Goal: Task Accomplishment & Management: Complete application form

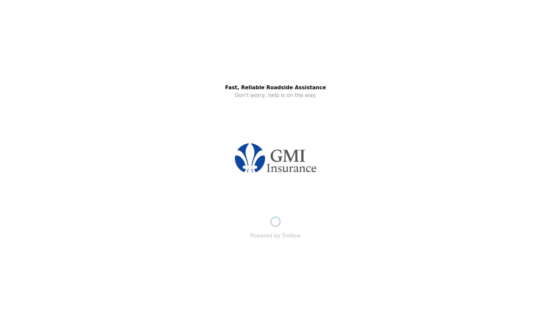
click at [269, 154] on img at bounding box center [276, 158] width 89 height 50
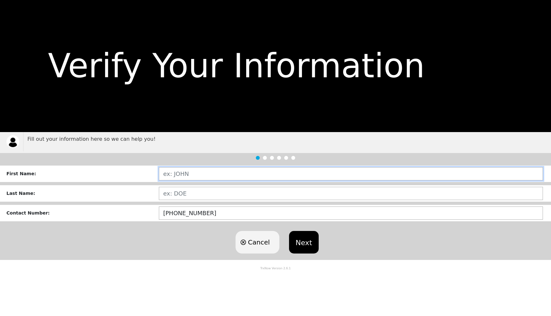
click at [198, 172] on input "text" at bounding box center [351, 173] width 384 height 13
type input "[PERSON_NAME]"
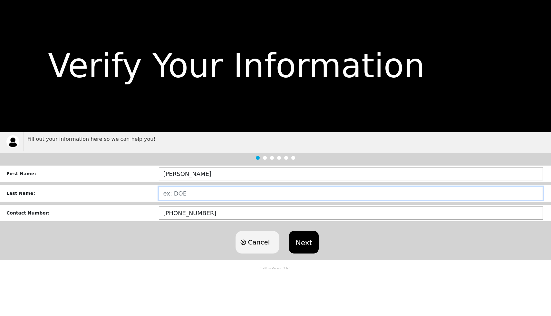
paste input "DUBEY"
type input "DUBEY"
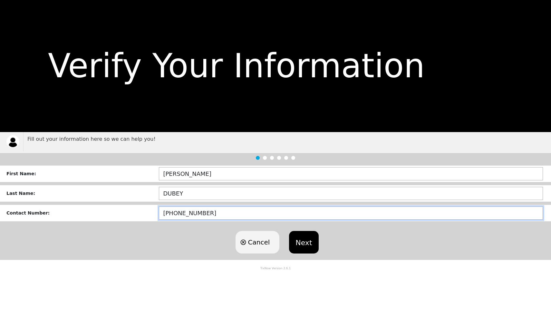
click at [208, 212] on input "[PHONE_NUMBER]" at bounding box center [351, 213] width 384 height 13
type input "(623)-284-5146"
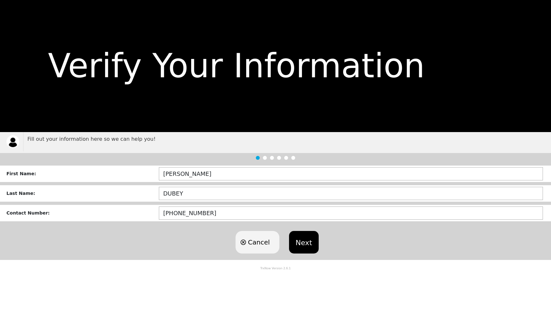
click at [309, 242] on button "Next" at bounding box center [303, 242] width 29 height 23
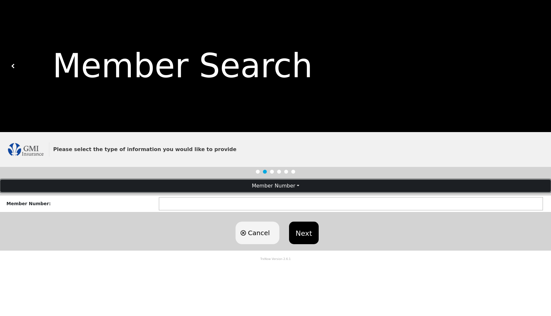
click at [281, 191] on button "Member Number" at bounding box center [275, 186] width 551 height 12
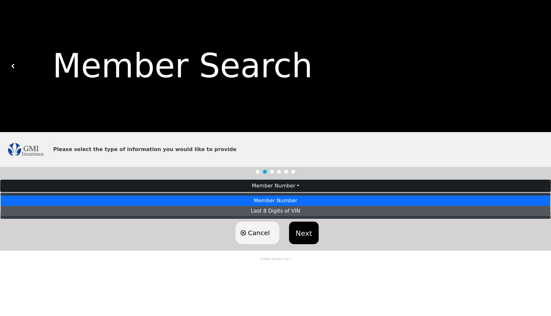
click at [276, 211] on link "Last 8 Digits of VIN" at bounding box center [276, 211] width 550 height 10
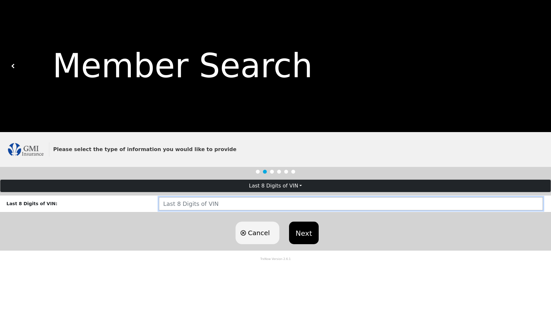
click at [274, 202] on input "text" at bounding box center [351, 203] width 384 height 13
type input "MF280929"
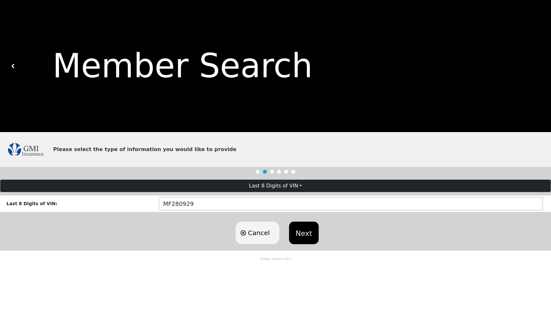
click at [311, 236] on button "Next" at bounding box center [303, 233] width 29 height 23
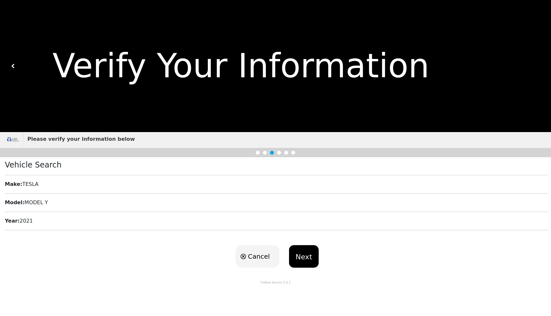
click at [305, 254] on button "Next" at bounding box center [303, 256] width 29 height 23
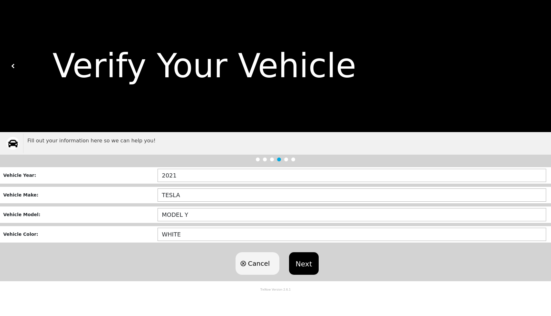
click at [305, 264] on button "Next" at bounding box center [303, 263] width 29 height 23
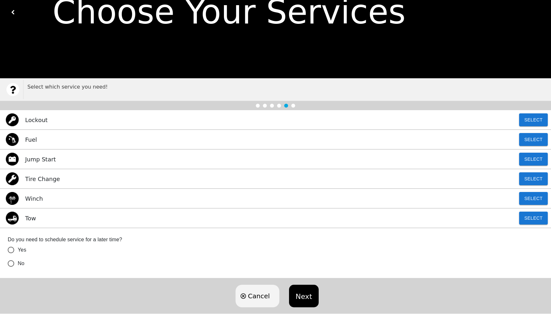
scroll to position [63, 0]
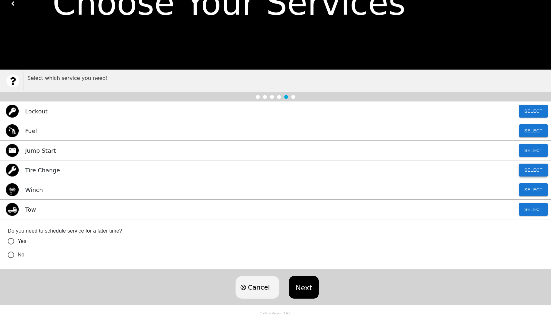
click at [540, 172] on button "Select" at bounding box center [533, 170] width 29 height 13
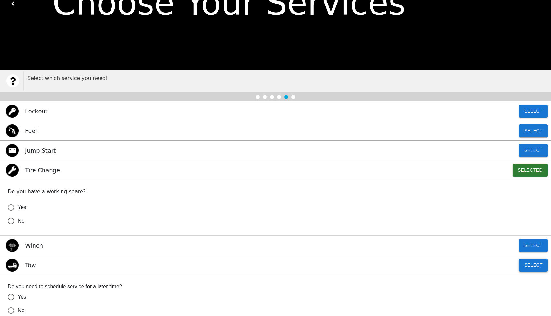
click at [534, 267] on button "Select" at bounding box center [533, 265] width 29 height 13
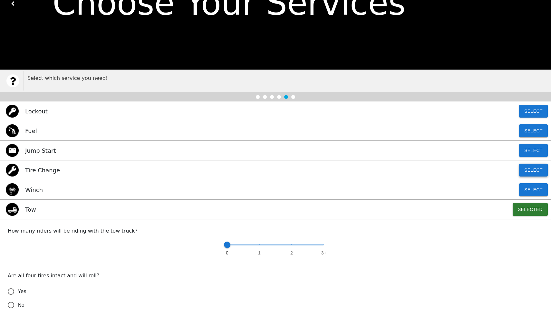
click at [535, 174] on button "Select" at bounding box center [533, 170] width 29 height 13
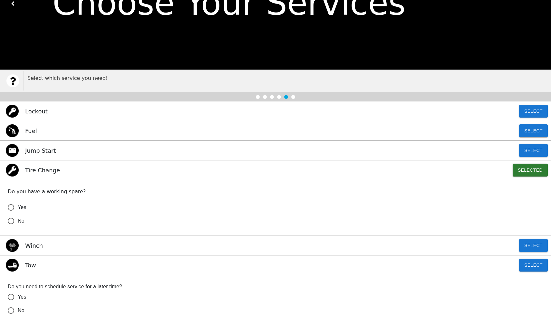
click at [24, 222] on span "No" at bounding box center [21, 221] width 7 height 8
click at [18, 222] on input "No" at bounding box center [11, 221] width 14 height 14
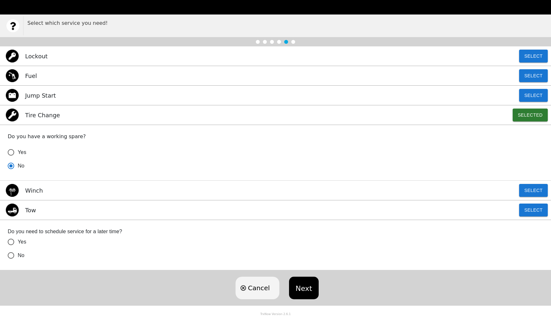
scroll to position [118, 0]
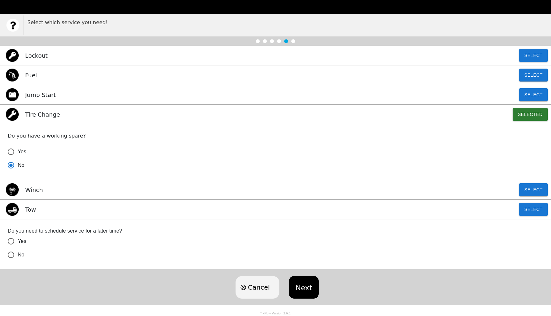
radio input "true"
click at [14, 257] on input "No" at bounding box center [11, 255] width 14 height 14
radio input "true"
click at [534, 209] on button "Select" at bounding box center [533, 209] width 29 height 13
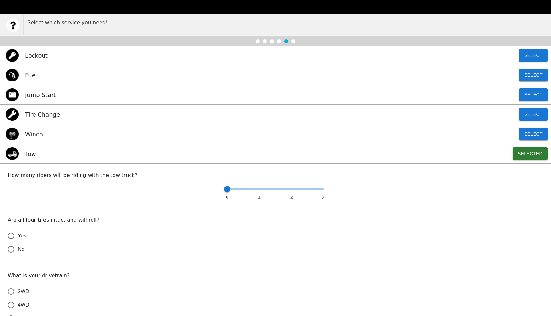
click at [325, 191] on div "0 1 2 3+" at bounding box center [276, 192] width 536 height 16
type input "3"
click at [323, 189] on span at bounding box center [275, 189] width 97 height 1
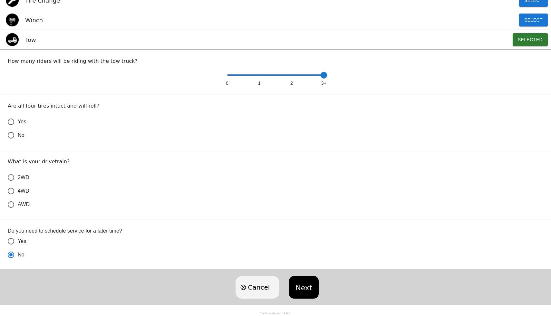
click at [25, 128] on label "Yes" at bounding box center [271, 122] width 534 height 14
click at [18, 128] on input "Yes" at bounding box center [11, 122] width 14 height 14
radio input "true"
click at [21, 192] on span "4WD" at bounding box center [24, 191] width 12 height 8
click at [18, 192] on input "4WD" at bounding box center [11, 191] width 14 height 14
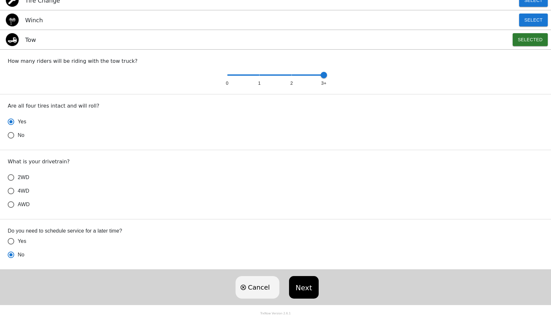
radio input "false"
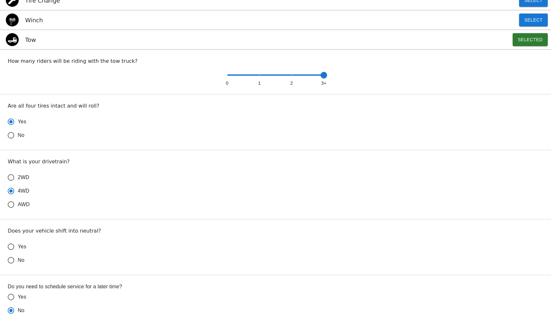
radio input "true"
click at [17, 250] on input "Yes" at bounding box center [11, 247] width 14 height 14
radio input "false"
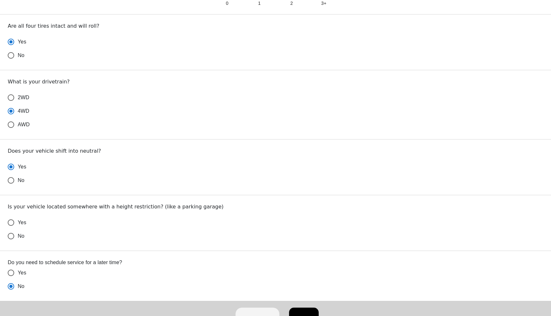
scroll to position [344, 0]
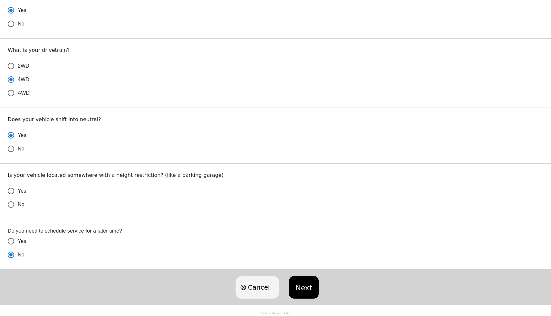
radio input "true"
click at [24, 204] on span "No" at bounding box center [21, 205] width 7 height 8
click at [18, 204] on input "No" at bounding box center [11, 205] width 14 height 14
radio input "false"
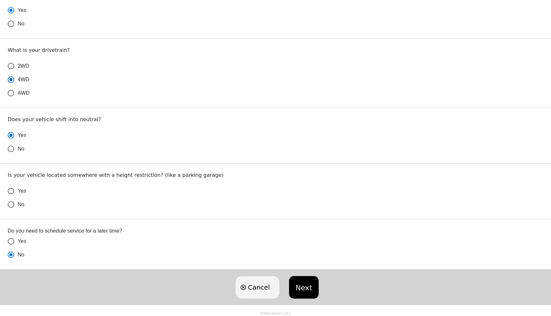
radio input "false"
radio input "true"
click at [301, 283] on button "Next" at bounding box center [303, 287] width 29 height 23
radio input "true"
radio input "false"
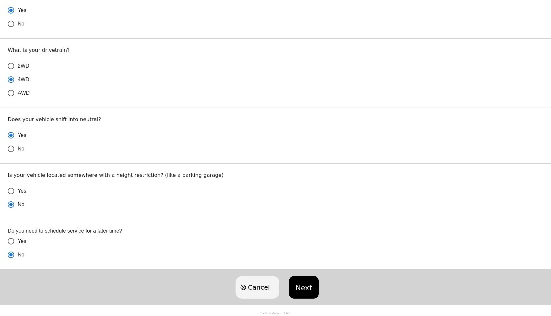
radio input "false"
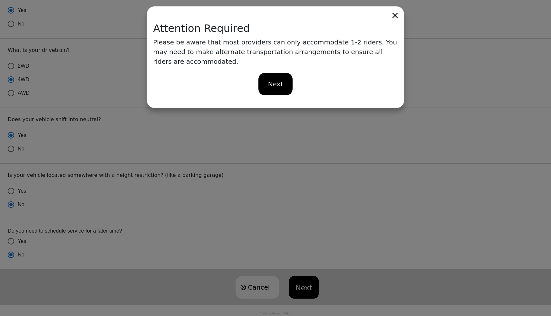
click at [278, 86] on div "Next" at bounding box center [275, 83] width 245 height 35
click at [277, 80] on div "Next" at bounding box center [276, 84] width 35 height 23
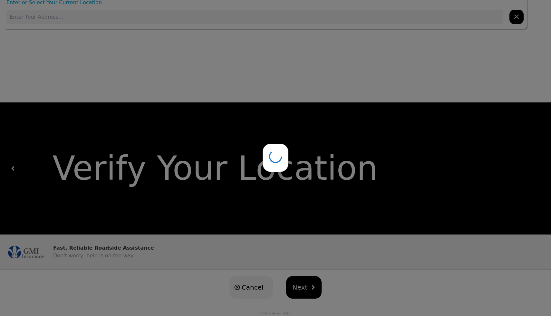
scroll to position [0, 0]
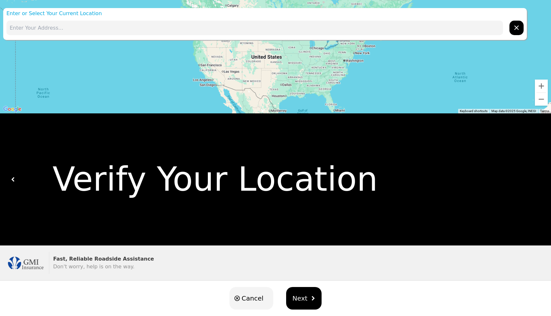
click at [123, 24] on input "text" at bounding box center [254, 28] width 497 height 15
click at [362, 26] on input "text" at bounding box center [254, 28] width 497 height 15
paste input "760 S Quartzsite Ave, Quartzsite, AZ 85346"
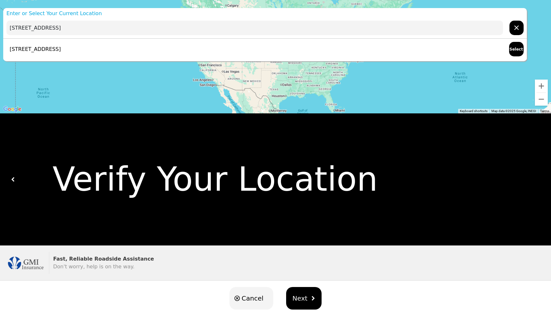
click at [310, 49] on div "760 S Quartzsite Ave, Quartzsite, AZ 85346, USA Select" at bounding box center [265, 49] width 524 height 21
type input "760 S Quartzsite Ave, Quartzsite, AZ 85346, USA"
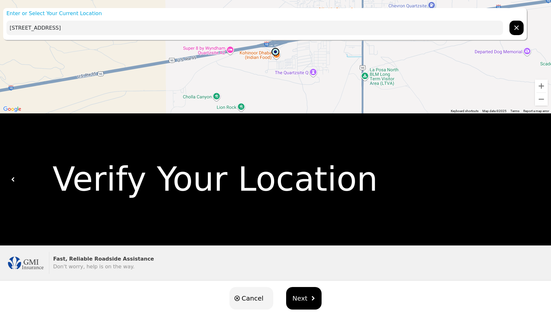
click at [311, 297] on img "hidden" at bounding box center [313, 298] width 5 height 5
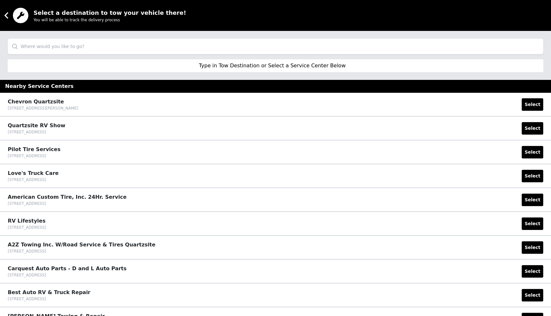
click at [236, 64] on p "Type in Tow Destination or Select a Service Center Below" at bounding box center [272, 66] width 147 height 8
click at [226, 53] on input "search" at bounding box center [276, 46] width 536 height 15
click at [272, 50] on input "search" at bounding box center [276, 46] width 536 height 15
click at [188, 51] on input "search" at bounding box center [276, 46] width 536 height 15
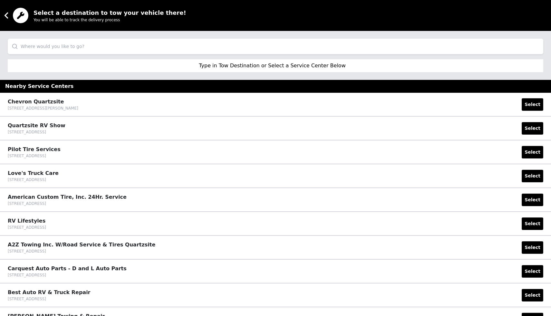
paste input "3704 E Highland Ave, Highland, CA 92346"
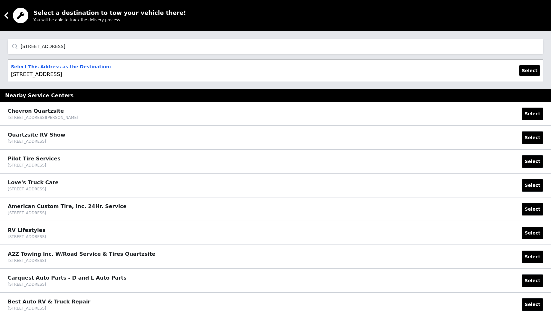
type input "3704 E Highland Ave, Highland, CA 92346"
click at [5, 18] on icon at bounding box center [6, 15] width 13 height 13
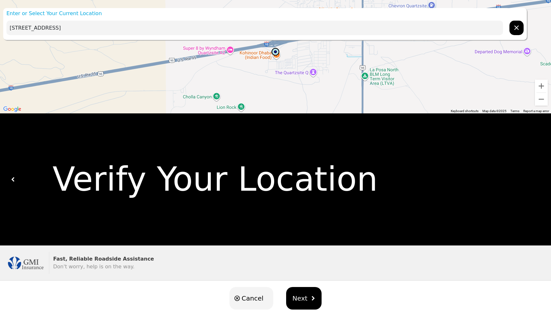
click at [155, 31] on input "760 S Quartzsite Ave, Quartzsite, AZ 85346, USA" at bounding box center [254, 28] width 497 height 15
paste input "1400 W Main St, Quartzsite, AZ 85346"
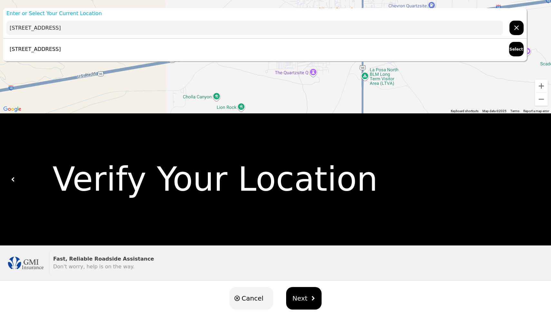
click at [219, 48] on div "1400 W Main St, Quartzsite, AZ 85346, USA Select" at bounding box center [265, 49] width 524 height 21
type input "1400 W Main St, Quartzsite, AZ 85346, USA"
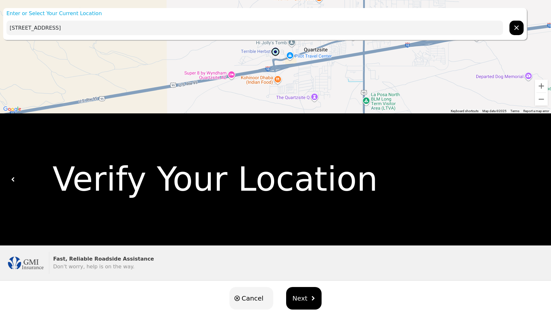
click at [304, 299] on span "Next" at bounding box center [300, 299] width 15 height 10
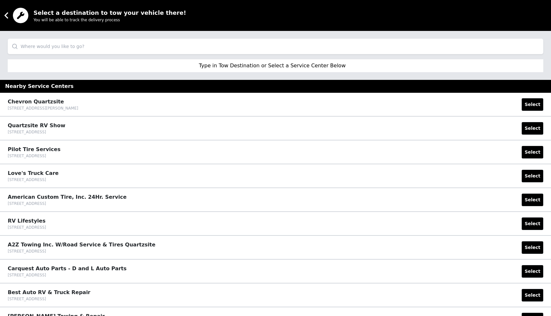
drag, startPoint x: 93, startPoint y: 154, endPoint x: 7, endPoint y: 147, distance: 86.7
click at [7, 147] on div "Pilot Tire Services 1201 W Main St, Quartzsite, AZ 85346, USA Select" at bounding box center [275, 153] width 551 height 24
copy div "Pilot Tire Services 1201 W Main St, Quartzsite, AZ 85346, USA"
click at [355, 50] on input "search" at bounding box center [276, 46] width 536 height 15
click at [82, 47] on input "search" at bounding box center [276, 46] width 536 height 15
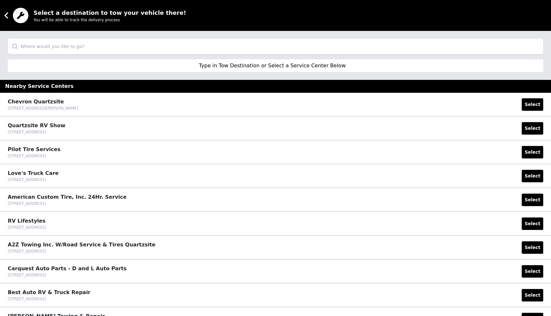
click at [82, 47] on input "search" at bounding box center [276, 46] width 536 height 15
click at [78, 52] on input "search" at bounding box center [276, 46] width 536 height 15
type input "tesla"
click at [65, 49] on input "tesla" at bounding box center [276, 46] width 536 height 15
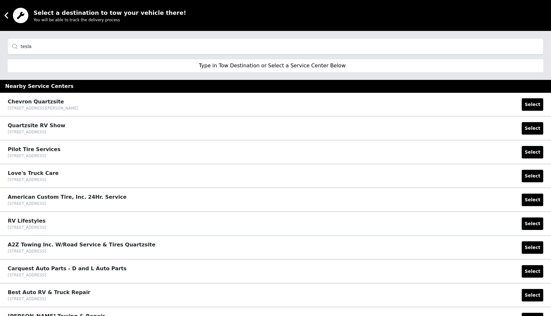
click at [65, 49] on input "tesla" at bounding box center [276, 46] width 536 height 15
click at [336, 45] on input "search" at bounding box center [276, 46] width 536 height 15
click at [362, 41] on input "search" at bounding box center [276, 46] width 536 height 15
paste input "2025 E Apache Blvd, Tempe, AZ 85281"
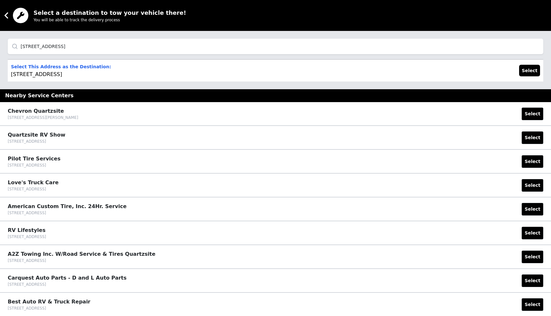
click at [296, 52] on input "2025 E Apache Blvd, Tempe, AZ 85281" at bounding box center [276, 46] width 536 height 15
type input "2025 E Apache Blvd, Tempe, AZ 85281"
click at [535, 68] on button "Select" at bounding box center [529, 71] width 21 height 12
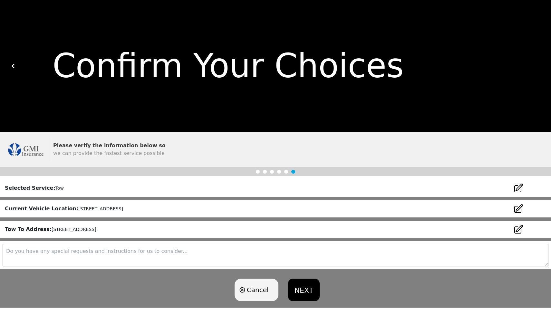
click at [307, 288] on button "NEXT" at bounding box center [304, 290] width 32 height 23
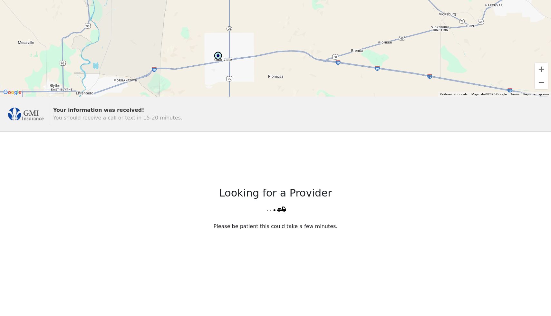
click at [168, 116] on span "You should receive a call or text in 15-20 minutes." at bounding box center [117, 118] width 129 height 6
